Goal: Task Accomplishment & Management: Manage account settings

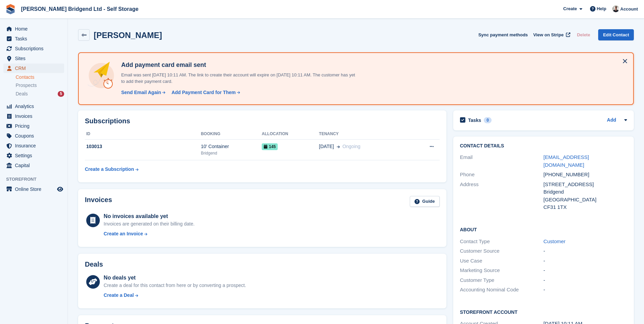
click at [43, 66] on span "CRM" at bounding box center [35, 67] width 41 height 9
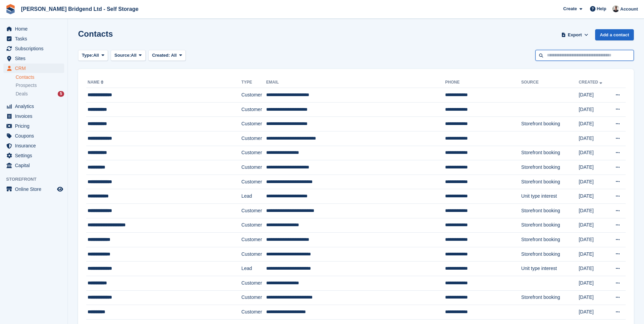
click at [570, 56] on input "text" at bounding box center [584, 55] width 98 height 11
type input "****"
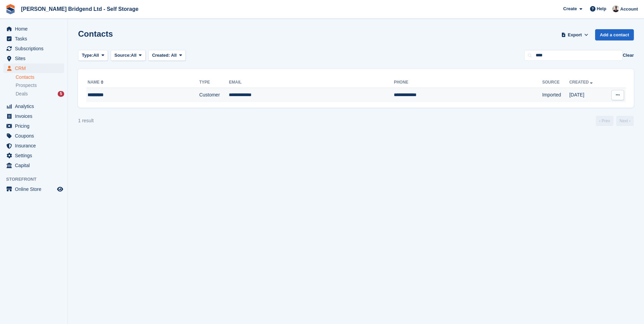
click at [325, 97] on td "**********" at bounding box center [311, 95] width 165 height 14
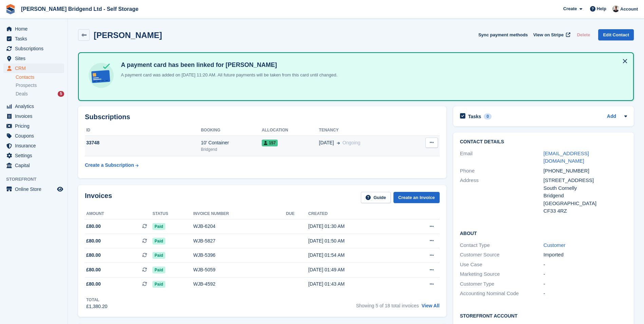
click at [324, 143] on span "[DATE]" at bounding box center [326, 142] width 15 height 7
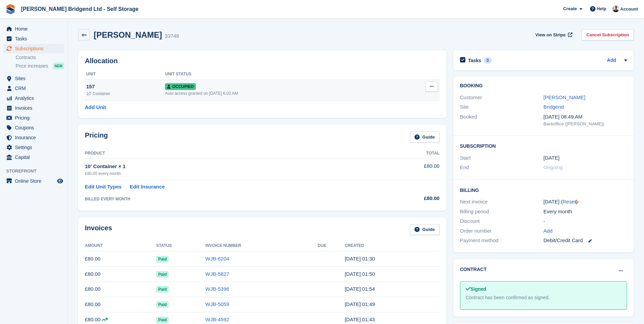
click at [430, 87] on icon at bounding box center [431, 86] width 4 height 4
click at [387, 123] on p "Deallocate" at bounding box center [405, 123] width 59 height 9
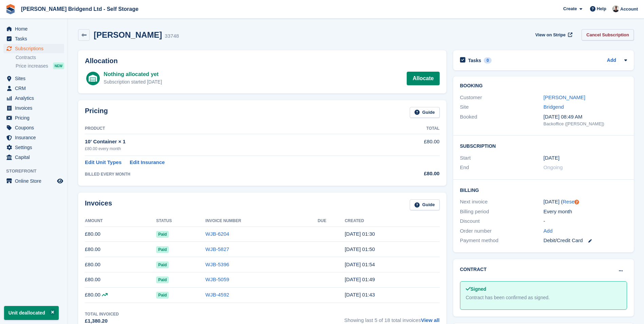
click at [601, 34] on link "Cancel Subscription" at bounding box center [607, 34] width 52 height 11
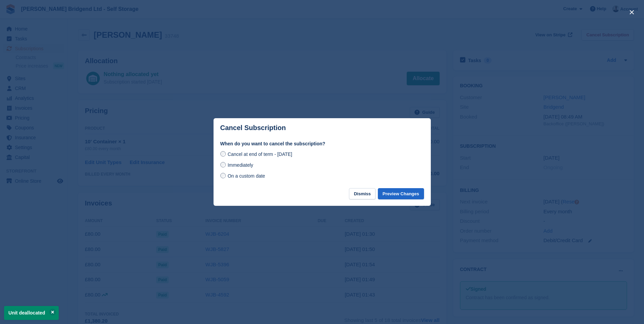
click at [237, 165] on span "Immediately" at bounding box center [239, 164] width 25 height 5
click at [408, 194] on button "Preview Changes" at bounding box center [401, 193] width 46 height 11
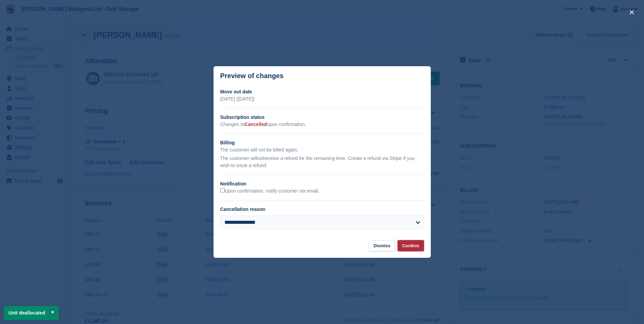
click at [406, 249] on button "Confirm" at bounding box center [410, 245] width 26 height 11
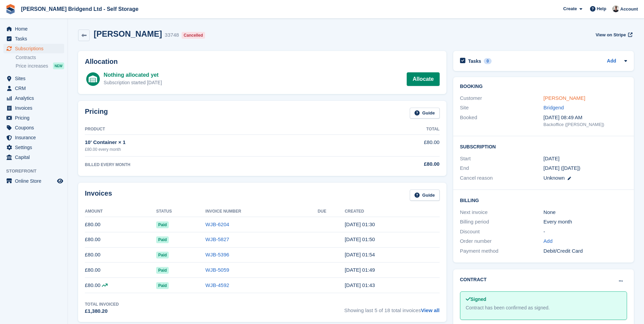
click at [563, 98] on link "Mark Noon" at bounding box center [564, 98] width 42 height 6
